Goal: Ask a question

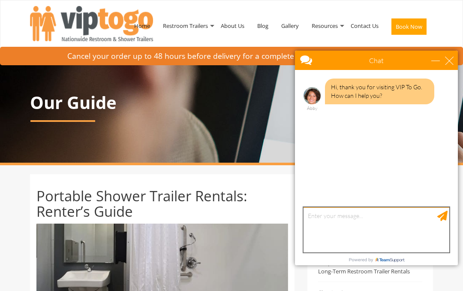
click at [331, 212] on textarea "type your message" at bounding box center [377, 229] width 146 height 45
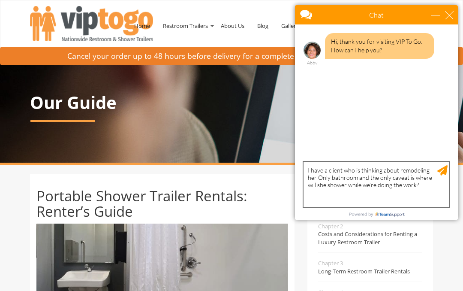
click at [428, 183] on textarea "I have a client who is thinking about remodeling her Only bathroom and the only…" at bounding box center [377, 184] width 146 height 45
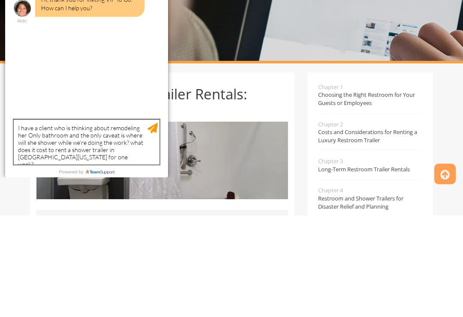
scroll to position [42, 0]
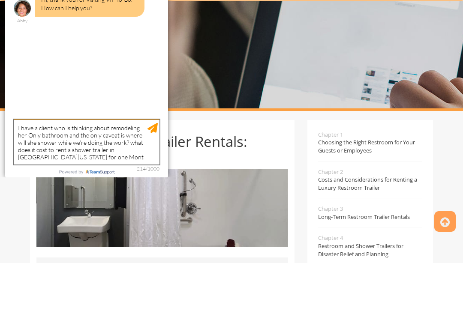
type textarea "I have a client who is thinking about remodeling her Only bathroom and the only…"
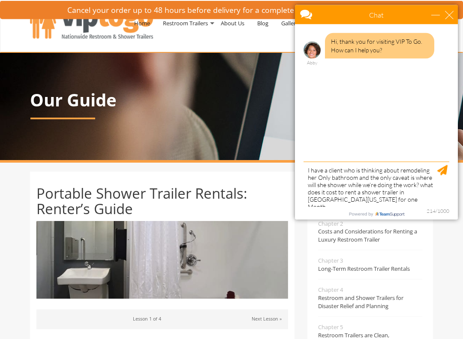
scroll to position [0, 0]
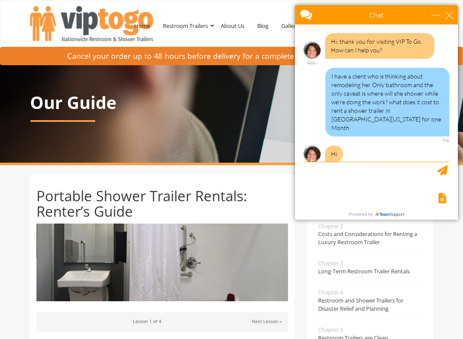
click at [382, 290] on span "Restroom and Shower Trailers for Disaster Relief and Planning" at bounding box center [370, 304] width 104 height 16
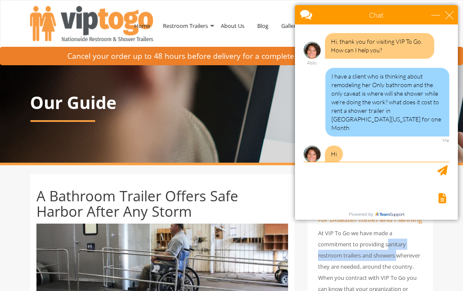
click at [274, 198] on h1 "A Bathroom Trailer Offers Safe Harbor After Any Storm" at bounding box center [162, 203] width 252 height 31
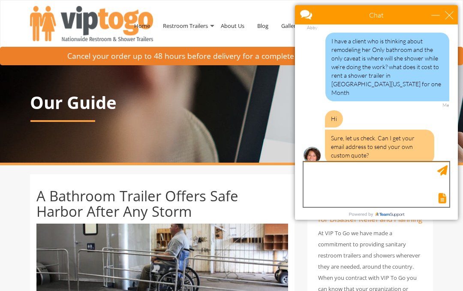
click at [326, 175] on textarea "type your message" at bounding box center [377, 184] width 146 height 45
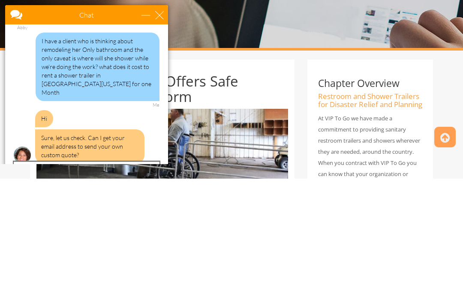
scroll to position [55, 0]
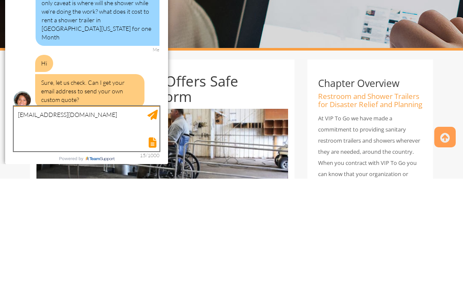
type textarea "Holtster@att.net"
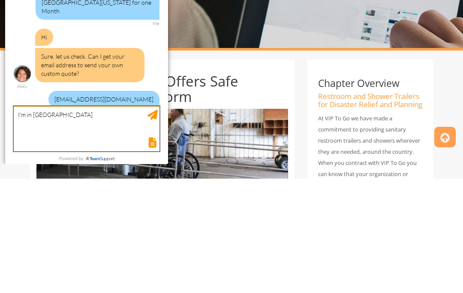
type textarea "I’m in Santa Rosa, California"
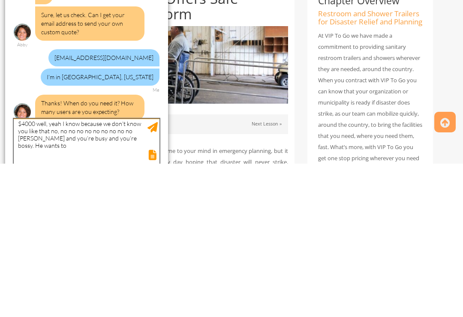
scroll to position [0, 0]
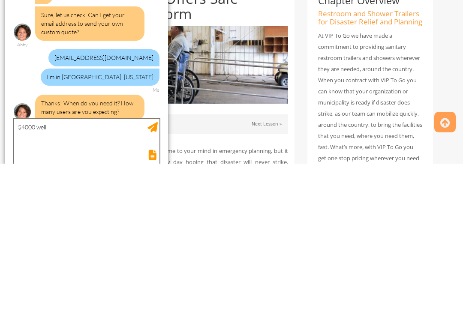
type textarea "$"
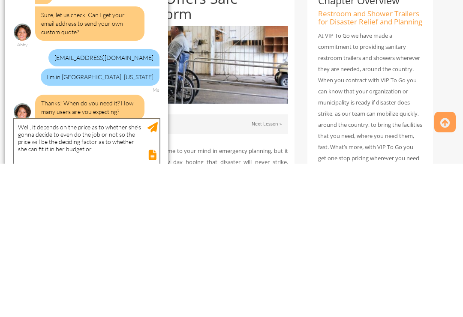
type textarea "Well, it depends on the price as to whether she’s gonna decide to even do the j…"
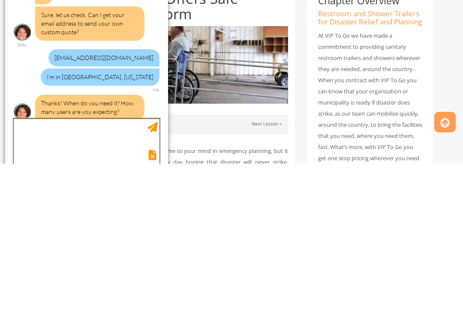
scroll to position [167, 0]
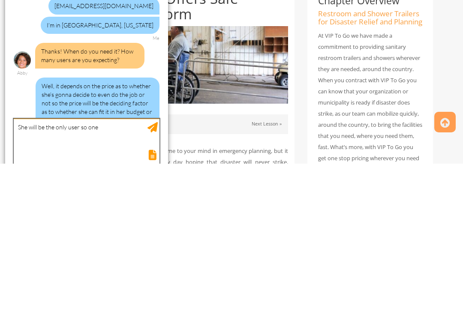
type textarea "She will be the only user so one person"
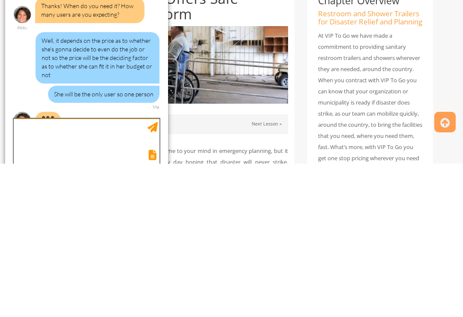
scroll to position [221, 0]
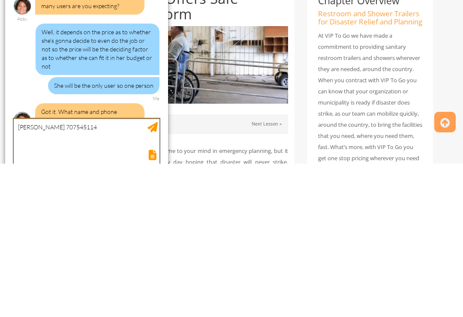
type textarea "Rob Hoyt 7075451141"
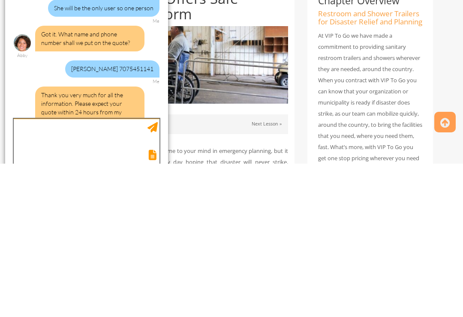
scroll to position [327, 0]
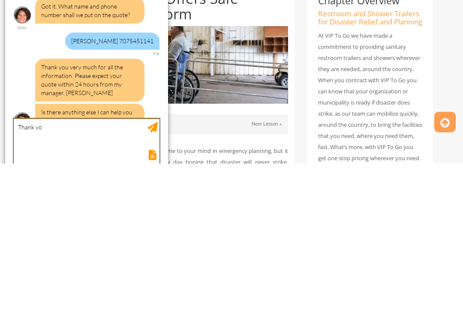
type textarea "Thank you"
